Goal: Information Seeking & Learning: Learn about a topic

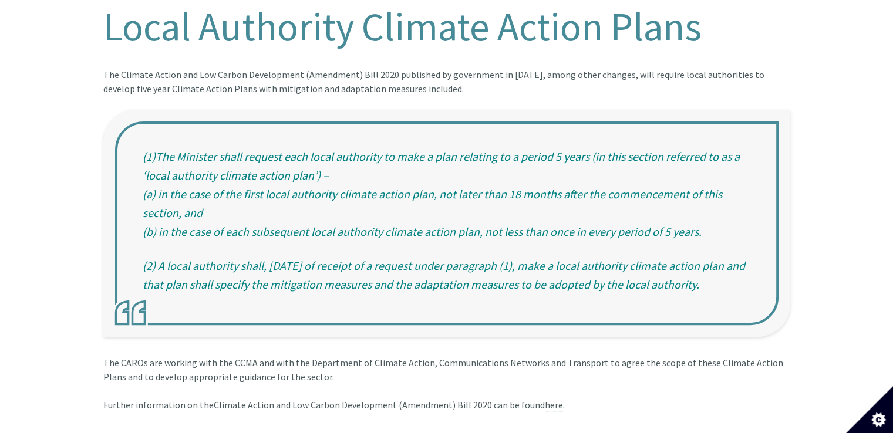
scroll to position [343, 0]
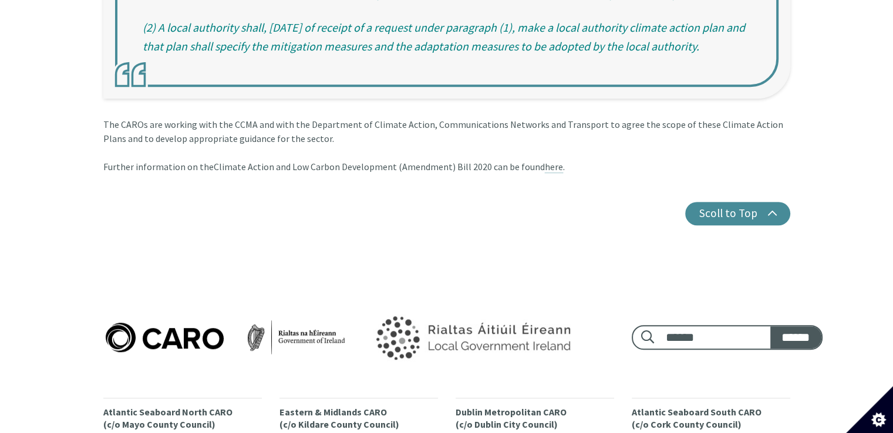
drag, startPoint x: 383, startPoint y: 361, endPoint x: 352, endPoint y: 372, distance: 32.5
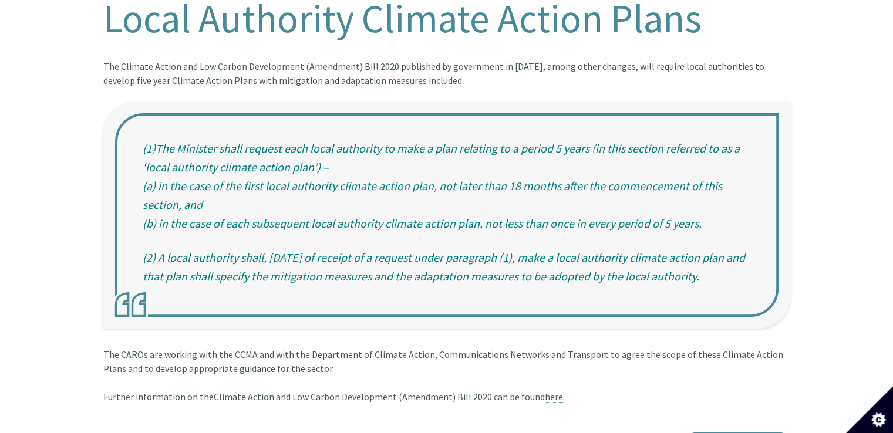
scroll to position [55, 0]
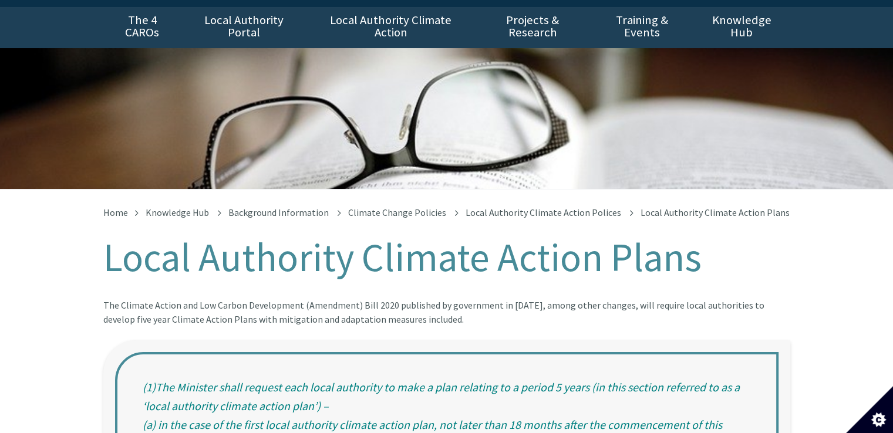
click at [657, 207] on span "Local Authority Climate Action Plans" at bounding box center [715, 213] width 149 height 12
click at [655, 207] on span "Local Authority Climate Action Plans" at bounding box center [715, 213] width 149 height 12
click at [658, 207] on span "Local Authority Climate Action Plans" at bounding box center [715, 213] width 149 height 12
click at [466, 207] on link "Local Authority Climate Action Polices" at bounding box center [544, 213] width 156 height 12
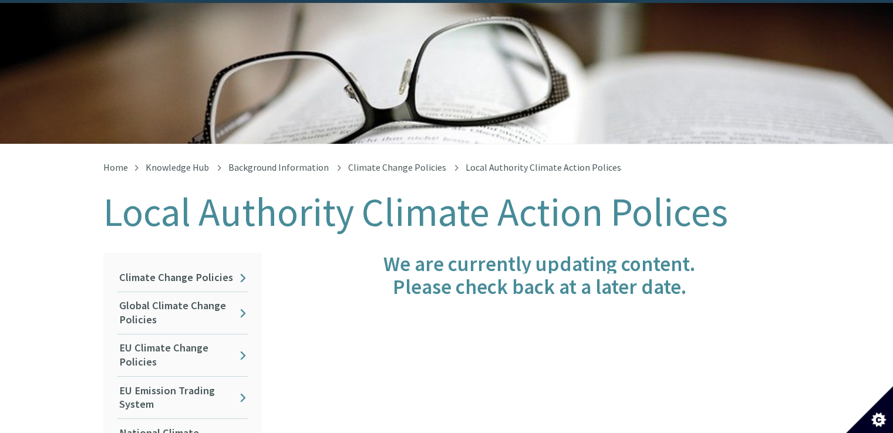
scroll to position [136, 0]
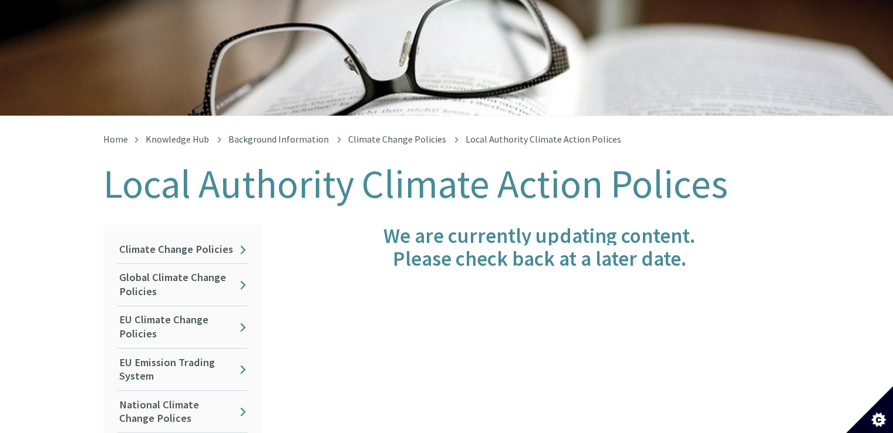
drag, startPoint x: 667, startPoint y: 349, endPoint x: 643, endPoint y: 407, distance: 62.9
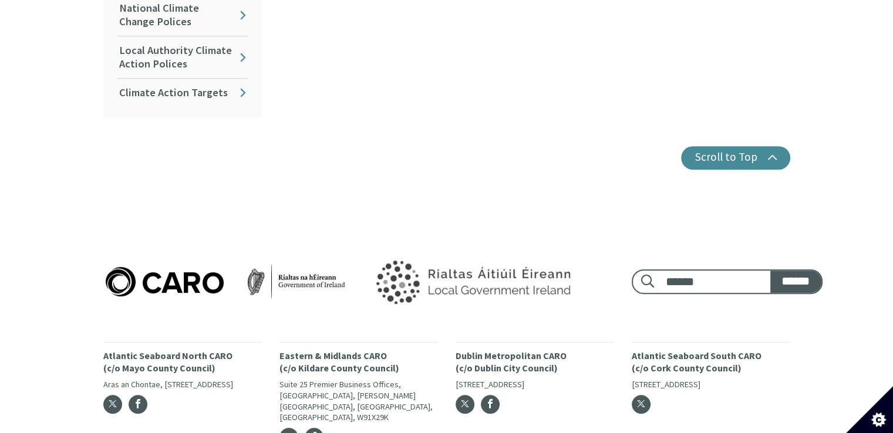
scroll to position [527, 0]
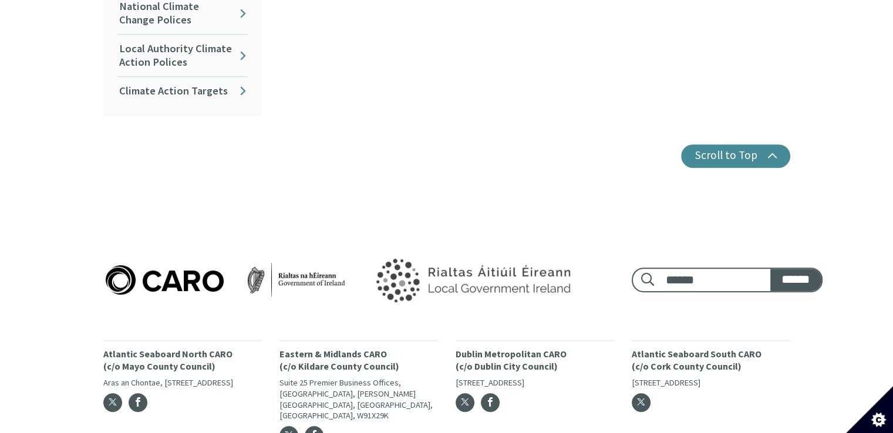
click at [0, 355] on div "Footer search: ****** ****** Atlantic Seaboard North CARO (c/o Mayo County Coun…" at bounding box center [446, 343] width 893 height 275
